Goal: Transaction & Acquisition: Purchase product/service

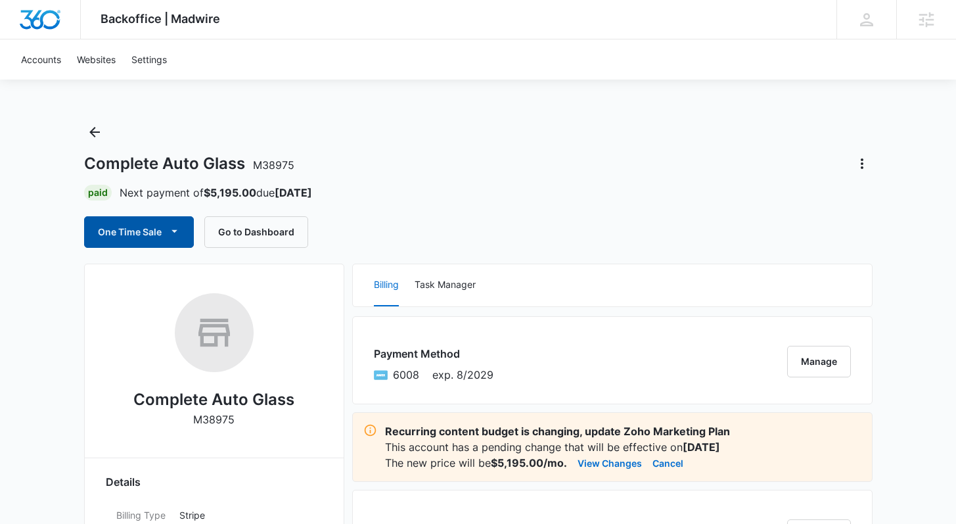
click at [148, 230] on button "One Time Sale" at bounding box center [139, 232] width 110 height 32
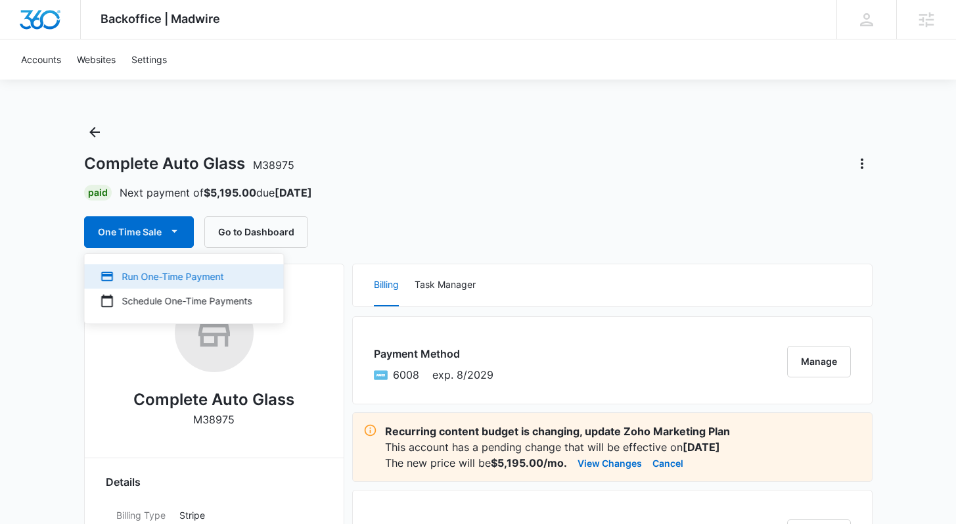
click at [210, 278] on div "Run One-Time Payment" at bounding box center [177, 276] width 152 height 14
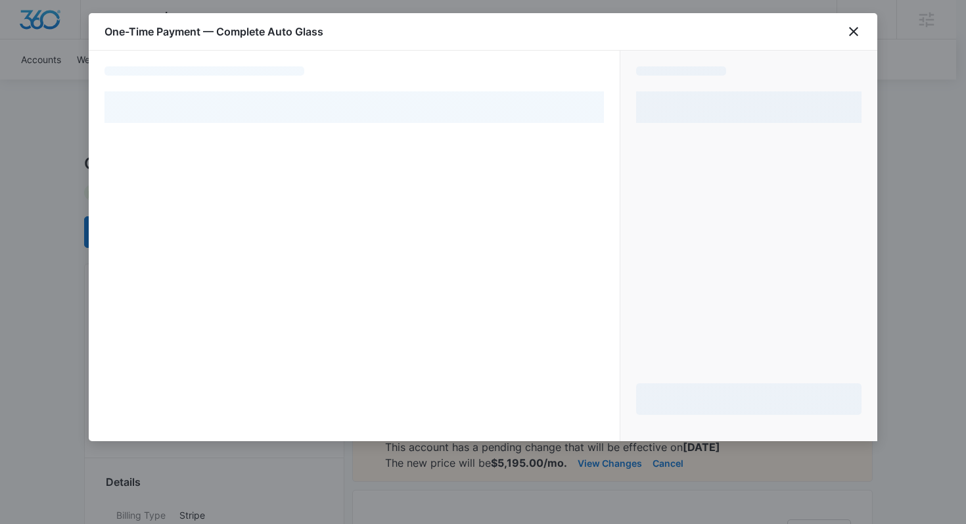
select select "pm_1RtCAnA4n8RTgNjUgymTD5J1"
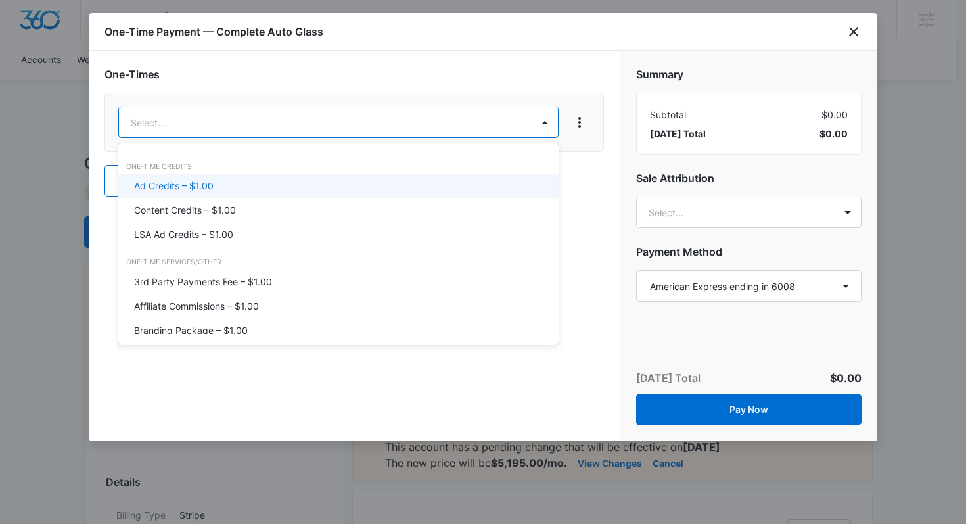
click at [227, 191] on div "Ad Credits – $1.00" at bounding box center [337, 186] width 406 height 14
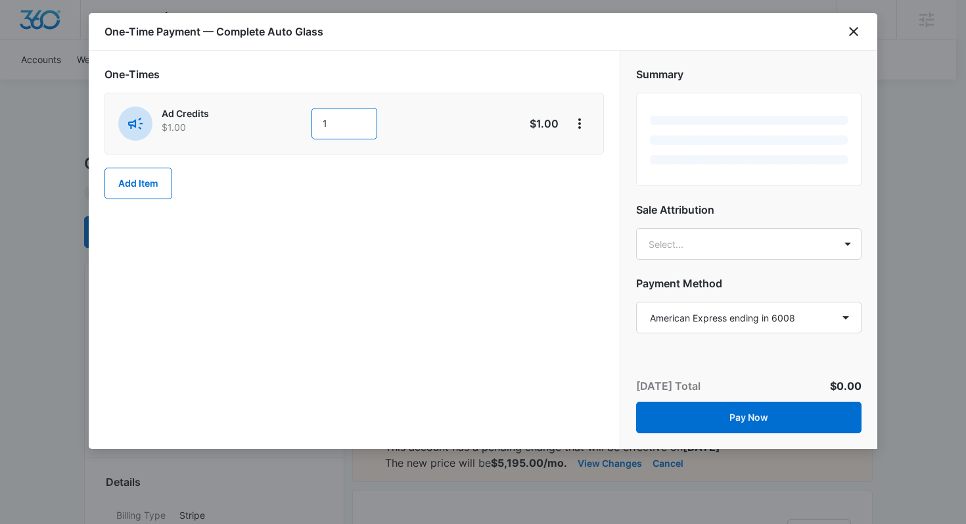
click at [334, 121] on input "1" at bounding box center [344, 124] width 66 height 32
type input "1000"
click at [684, 248] on div "Summary Sale Attribution Select... Payment Method Select a payment method Ameri…" at bounding box center [748, 192] width 257 height 282
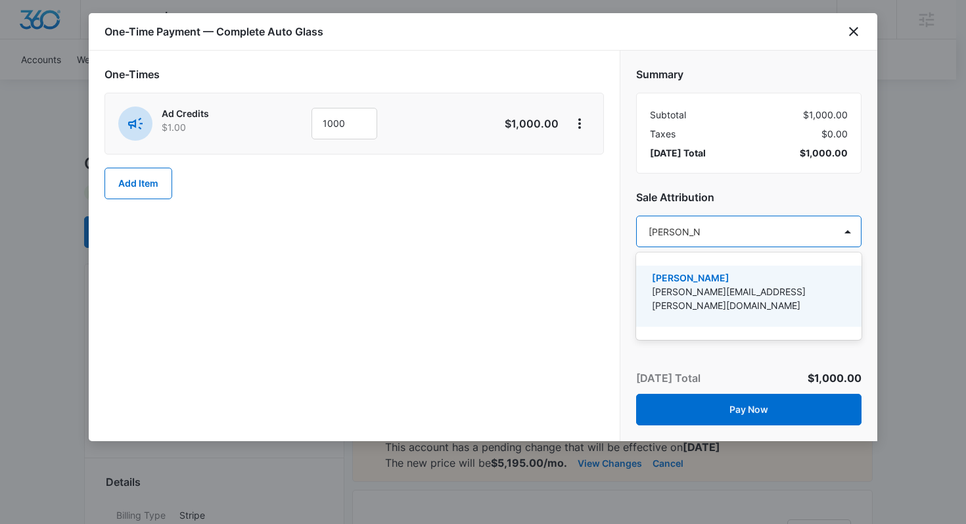
click at [689, 260] on div at bounding box center [483, 262] width 966 height 524
type input "[PERSON_NAME]"
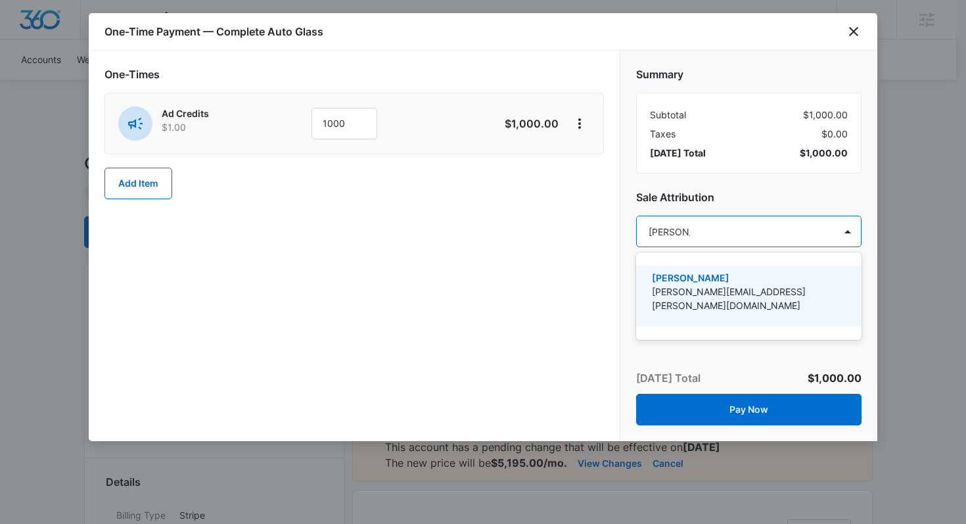
type input "[PERSON_NAME]"
click at [696, 275] on p "[PERSON_NAME]" at bounding box center [747, 278] width 191 height 14
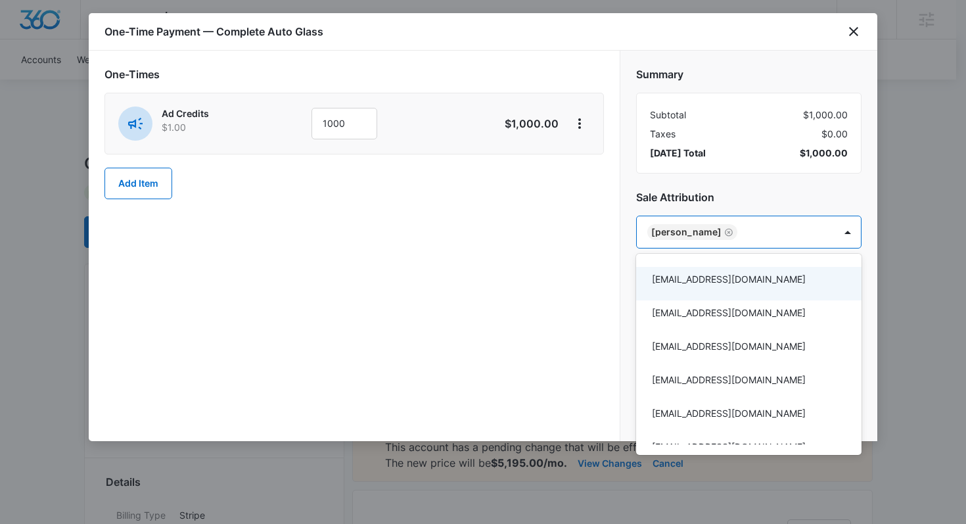
click at [543, 305] on div at bounding box center [483, 262] width 966 height 524
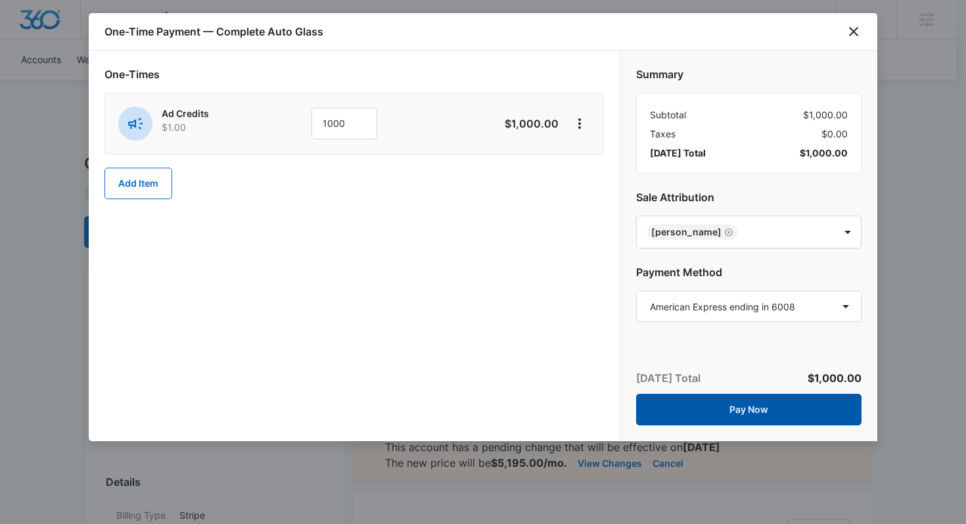
click at [739, 401] on button "Pay Now" at bounding box center [748, 410] width 225 height 32
